Goal: Task Accomplishment & Management: Use online tool/utility

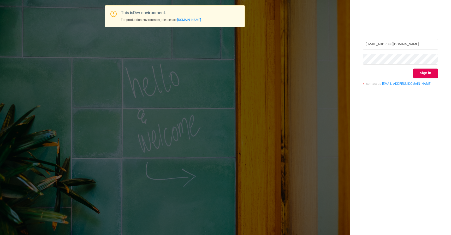
type input "[EMAIL_ADDRESS][DOMAIN_NAME]"
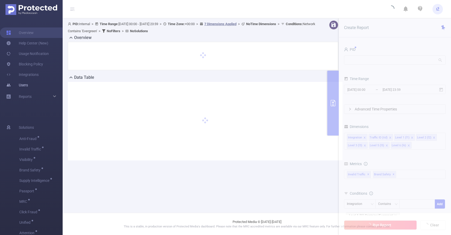
click at [26, 85] on link "Users" at bounding box center [17, 85] width 22 height 10
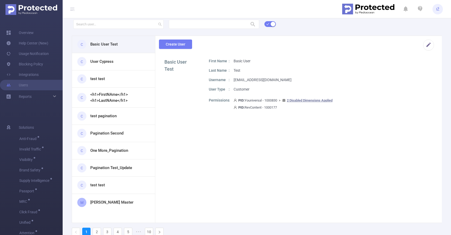
click at [431, 44] on div at bounding box center [428, 44] width 15 height 11
click at [429, 45] on button "button" at bounding box center [428, 44] width 11 height 11
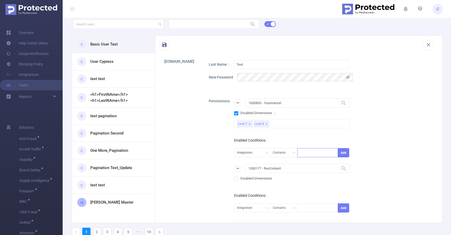
click at [317, 150] on div at bounding box center [317, 152] width 35 height 9
type input "sdfdsf"
click at [318, 152] on div at bounding box center [317, 152] width 35 height 9
type input "sgsdgf"
click at [310, 149] on div at bounding box center [317, 152] width 35 height 9
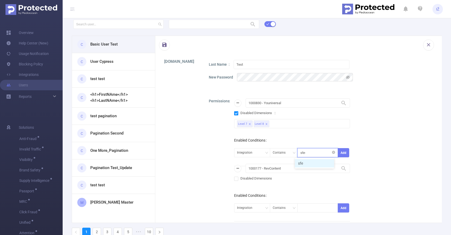
type input "sfesdf"
click at [307, 161] on li "sfesdf" at bounding box center [314, 163] width 39 height 8
click at [343, 150] on button "Add" at bounding box center [343, 152] width 11 height 9
click at [327, 141] on div "Enabled Conditions Traffic ID Contains Add Integration Contains ''" at bounding box center [292, 153] width 116 height 36
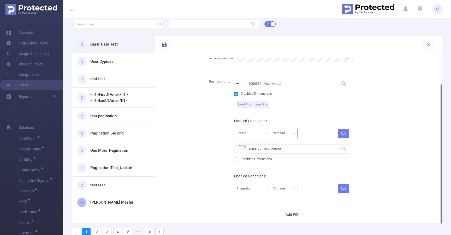
click at [317, 133] on div at bounding box center [317, 133] width 35 height 9
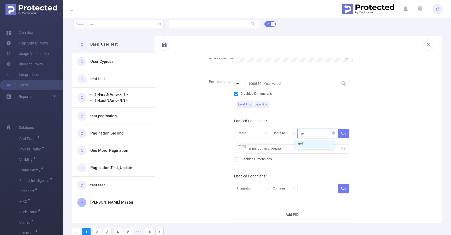
type input "sefsd"
click at [297, 120] on div "Enabled Conditions Traffic ID Contains Add Integration Contains ''" at bounding box center [292, 133] width 116 height 36
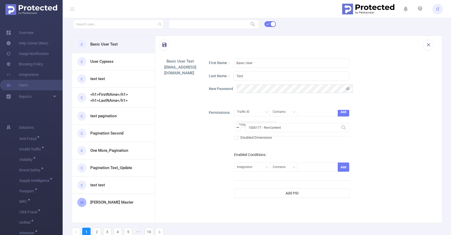
click at [243, 124] on div "1000177 - RevContent 1000177 - RevContent" at bounding box center [292, 127] width 116 height 9
click at [273, 122] on span "Integration Contains ''" at bounding box center [256, 124] width 40 height 7
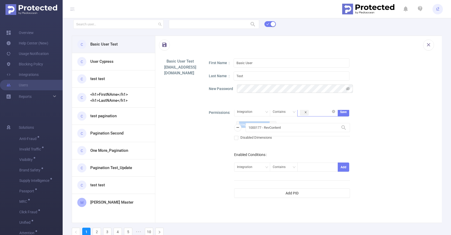
click at [305, 113] on icon "icon: close" at bounding box center [306, 112] width 3 height 3
click at [340, 112] on button "Add" at bounding box center [343, 111] width 11 height 9
